Goal: Information Seeking & Learning: Learn about a topic

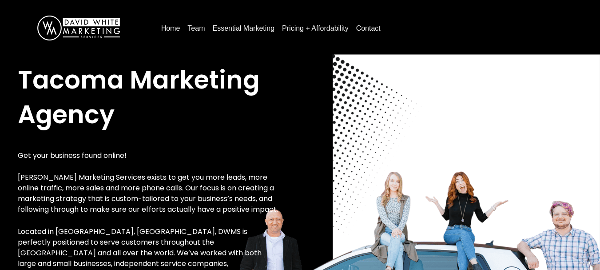
click at [194, 29] on link "Team" at bounding box center [196, 28] width 24 height 14
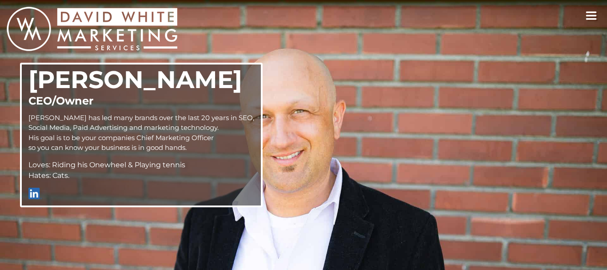
click at [589, 13] on icon "toggle navigation" at bounding box center [592, 15] width 12 height 9
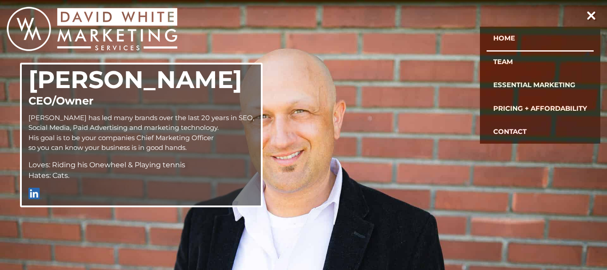
click at [509, 37] on link "Home" at bounding box center [539, 39] width 107 height 24
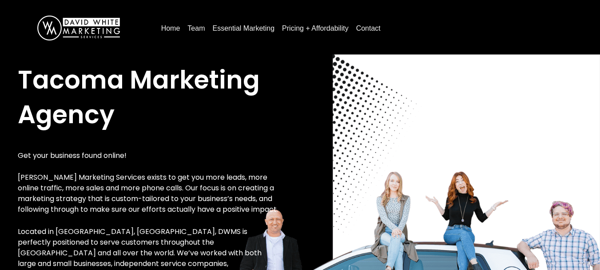
click at [194, 28] on link "Team" at bounding box center [196, 28] width 24 height 14
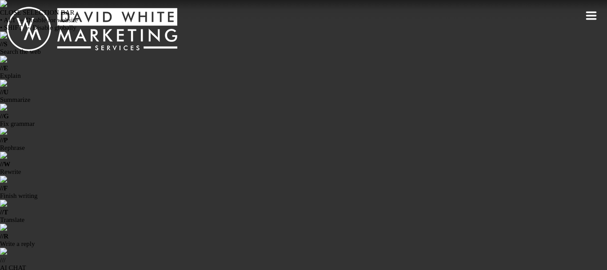
drag, startPoint x: 30, startPoint y: 99, endPoint x: 191, endPoint y: 145, distance: 166.9
drag, startPoint x: 70, startPoint y: 176, endPoint x: 32, endPoint y: 90, distance: 94.1
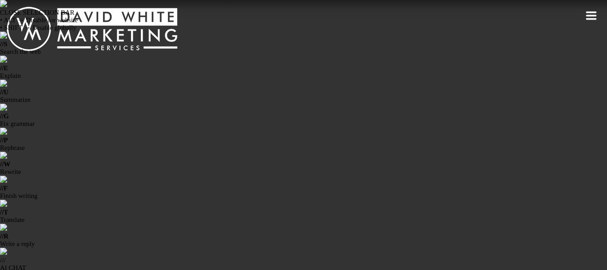
copy div "[PERSON_NAME] CEO/Owner [PERSON_NAME] has led many brands over the last 20 year…"
